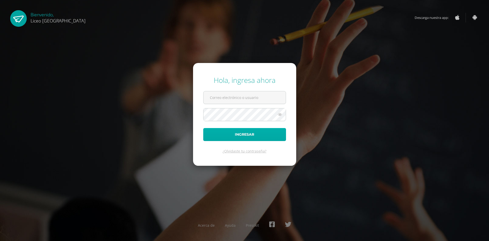
type input "[EMAIL_ADDRESS][DOMAIN_NAME]"
click at [254, 132] on button "Ingresar" at bounding box center [244, 134] width 83 height 13
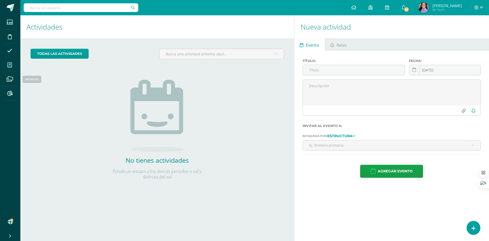
click at [10, 66] on icon at bounding box center [9, 64] width 5 height 5
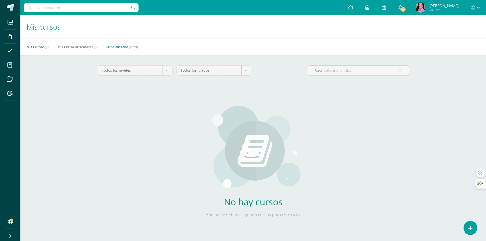
click at [115, 47] on link "Supervisados (1029)" at bounding box center [121, 47] width 31 height 8
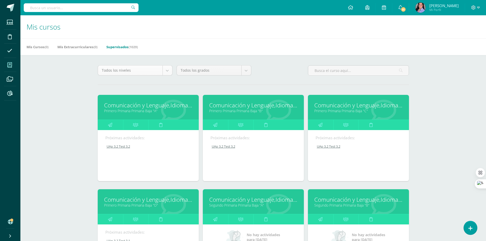
click at [165, 73] on body "Estudiantes Disciplina Asistencia Mis cursos Archivos Reportes Soporte Centro d…" at bounding box center [243, 205] width 486 height 410
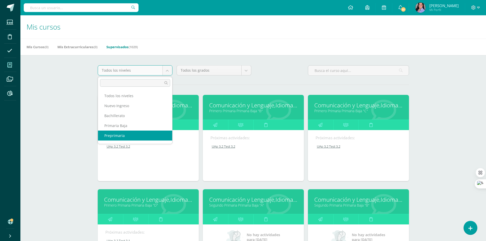
scroll to position [19, 0]
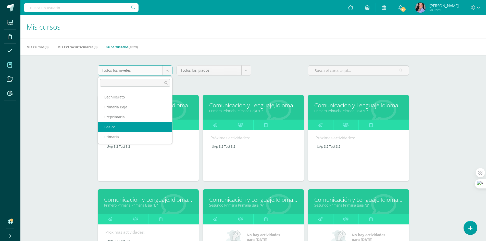
select select "6"
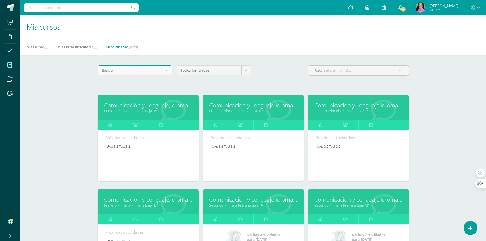
click at [245, 70] on body "Estudiantes Disciplina Asistencia Mis cursos Archivos Reportes Soporte Centro d…" at bounding box center [243, 205] width 486 height 410
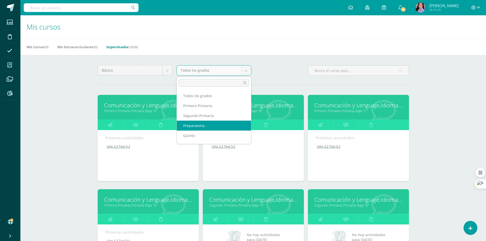
scroll to position [75, 0]
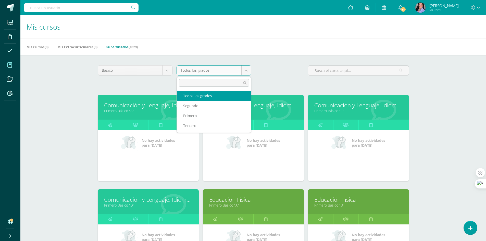
click at [249, 72] on body "Estudiantes Disciplina Asistencia Mis cursos Archivos Reportes Soporte Centro d…" at bounding box center [243, 205] width 486 height 410
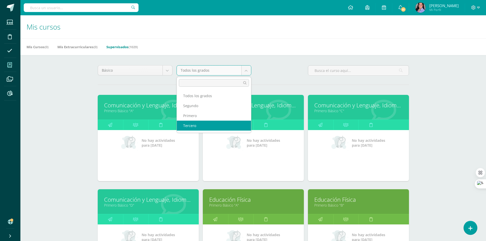
select select "26"
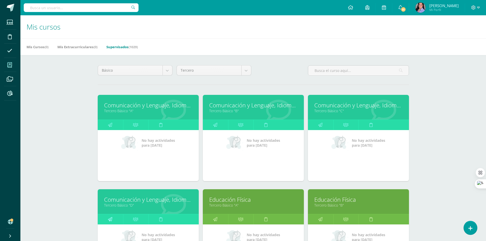
click at [114, 223] on link at bounding box center [110, 219] width 25 height 10
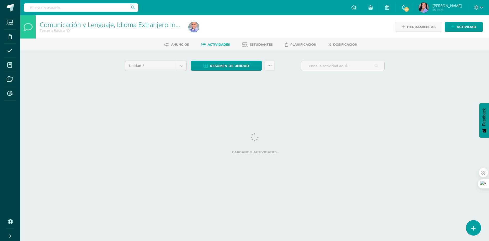
click at [473, 231] on icon at bounding box center [474, 228] width 5 height 6
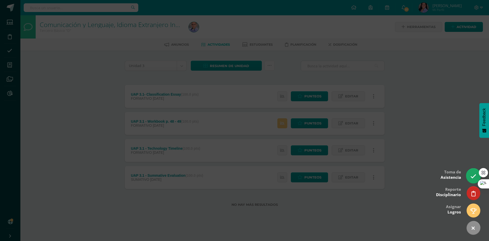
click at [473, 179] on icon at bounding box center [474, 176] width 6 height 6
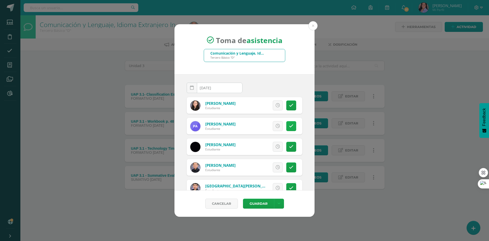
click at [290, 126] on icon at bounding box center [291, 126] width 4 height 4
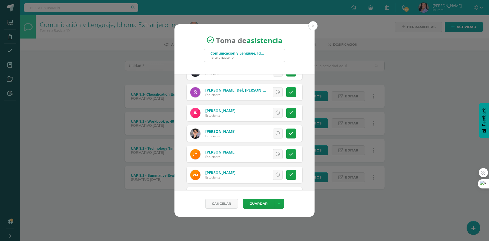
scroll to position [408, 0]
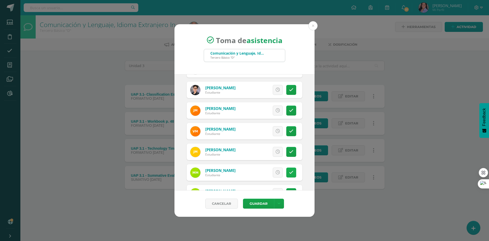
click at [289, 172] on icon at bounding box center [291, 172] width 4 height 4
click at [257, 205] on button "Guardar" at bounding box center [258, 204] width 31 height 10
